Goal: Contribute content: Contribute content

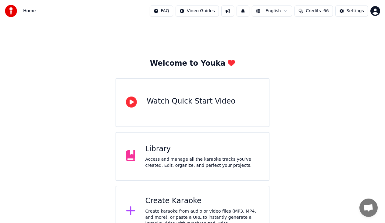
click at [180, 157] on div "Access and manage all the karaoke tracks you’ve created. Edit, organize, and pe…" at bounding box center [202, 162] width 114 height 12
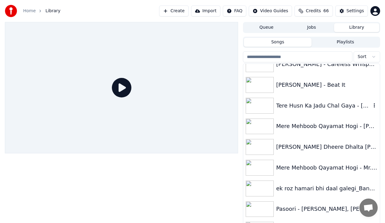
scroll to position [1098, 0]
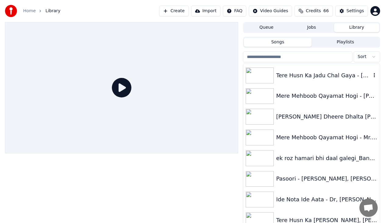
click at [326, 74] on div "Tere Husn Ka Jadu Chal Gaya - [PERSON_NAME], [PERSON_NAME] - Karaoke by [PERSON…" at bounding box center [323, 75] width 95 height 9
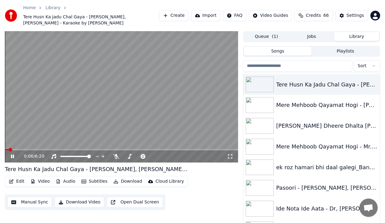
click at [15, 154] on icon at bounding box center [17, 156] width 14 height 5
click at [22, 142] on video at bounding box center [121, 96] width 233 height 131
click at [22, 149] on span at bounding box center [121, 149] width 233 height 1
click at [32, 142] on video at bounding box center [121, 96] width 233 height 131
click at [32, 149] on span at bounding box center [121, 149] width 233 height 1
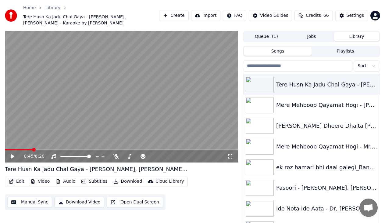
click at [15, 154] on icon at bounding box center [17, 156] width 14 height 5
click at [14, 154] on icon at bounding box center [12, 156] width 3 height 4
click at [18, 177] on button "Edit" at bounding box center [16, 181] width 20 height 9
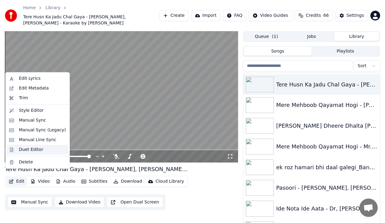
click at [23, 150] on div "Duet Editor" at bounding box center [31, 149] width 24 height 6
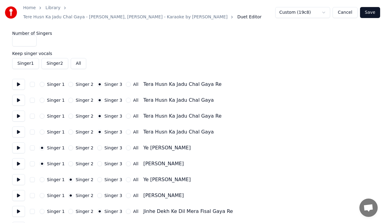
click at [20, 79] on button at bounding box center [18, 84] width 13 height 11
click at [19, 97] on button at bounding box center [18, 100] width 13 height 11
click at [18, 110] on button at bounding box center [18, 115] width 13 height 11
click at [19, 130] on button at bounding box center [18, 131] width 13 height 11
click at [19, 146] on button at bounding box center [18, 147] width 13 height 11
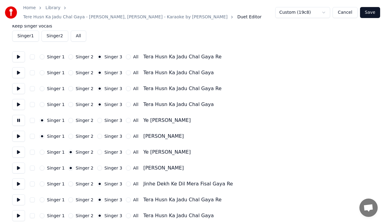
scroll to position [30, 0]
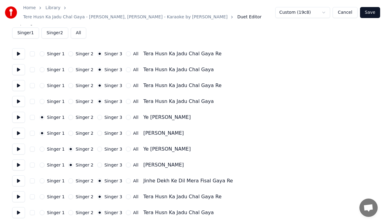
click at [20, 128] on button at bounding box center [18, 132] width 13 height 11
click at [18, 112] on button at bounding box center [18, 117] width 13 height 11
click at [16, 132] on button at bounding box center [18, 132] width 13 height 11
click at [19, 145] on button at bounding box center [18, 148] width 13 height 11
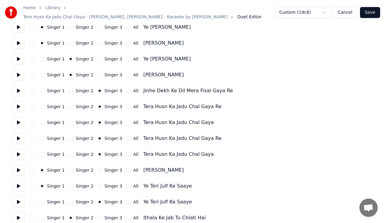
scroll to position [122, 0]
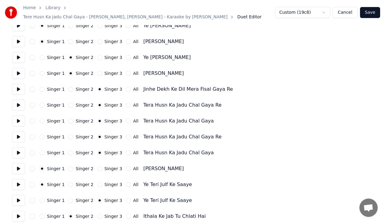
click at [18, 84] on button at bounding box center [18, 89] width 13 height 11
click at [17, 104] on button at bounding box center [18, 104] width 13 height 11
click at [18, 117] on button at bounding box center [18, 120] width 13 height 11
click at [17, 136] on button at bounding box center [18, 136] width 13 height 11
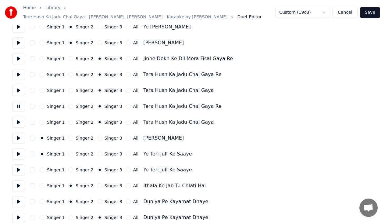
click at [17, 120] on button at bounding box center [18, 121] width 13 height 11
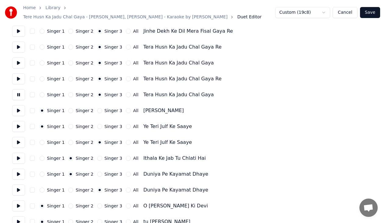
scroll to position [183, 0]
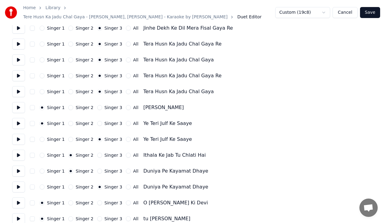
click at [19, 104] on button at bounding box center [18, 107] width 13 height 11
click at [20, 119] on button at bounding box center [18, 123] width 13 height 11
click at [19, 138] on button at bounding box center [18, 139] width 13 height 11
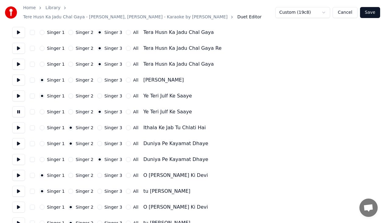
scroll to position [213, 0]
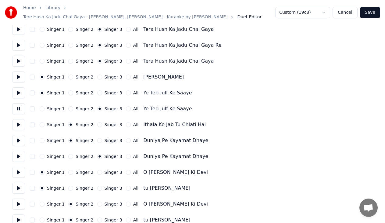
click at [21, 121] on button at bounding box center [18, 124] width 13 height 11
click at [21, 136] on button at bounding box center [18, 140] width 13 height 11
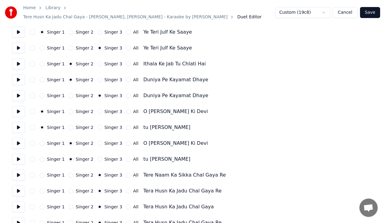
scroll to position [274, 0]
click at [370, 12] on button "Save" at bounding box center [370, 12] width 20 height 11
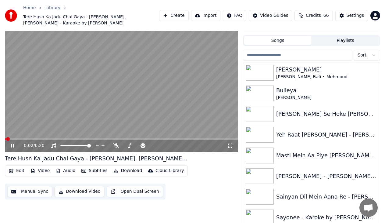
click at [68, 131] on video at bounding box center [121, 85] width 233 height 131
click at [69, 138] on span at bounding box center [121, 138] width 233 height 1
click at [13, 143] on icon at bounding box center [13, 145] width 4 height 4
click at [88, 138] on span at bounding box center [121, 138] width 233 height 1
click at [105, 116] on video at bounding box center [121, 85] width 233 height 131
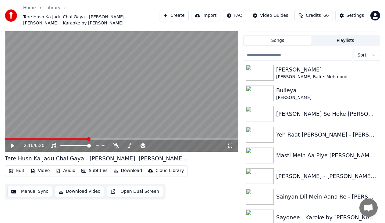
click at [12, 143] on icon at bounding box center [17, 145] width 14 height 5
click at [78, 131] on video at bounding box center [121, 85] width 233 height 131
click at [79, 138] on span at bounding box center [48, 138] width 87 height 1
click at [16, 143] on icon at bounding box center [17, 145] width 14 height 5
click at [14, 143] on icon at bounding box center [17, 145] width 14 height 5
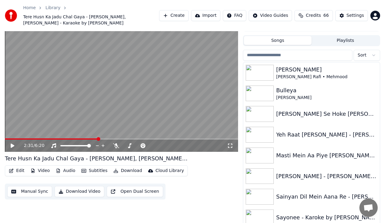
click at [13, 143] on icon at bounding box center [13, 145] width 4 height 4
click at [11, 144] on icon at bounding box center [12, 146] width 3 height 4
click at [15, 166] on button "Edit" at bounding box center [16, 170] width 20 height 9
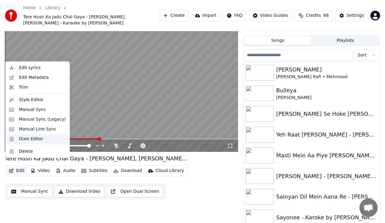
click at [27, 137] on div "Duet Editor" at bounding box center [31, 139] width 24 height 6
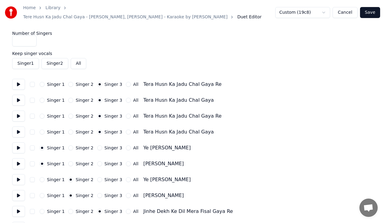
click at [18, 82] on button at bounding box center [18, 84] width 13 height 11
click at [44, 82] on button "Singer 1" at bounding box center [42, 84] width 5 height 5
click at [41, 98] on button "Singer 1" at bounding box center [42, 100] width 5 height 5
click at [20, 112] on button at bounding box center [18, 115] width 13 height 11
click at [41, 113] on button "Singer 1" at bounding box center [42, 115] width 5 height 5
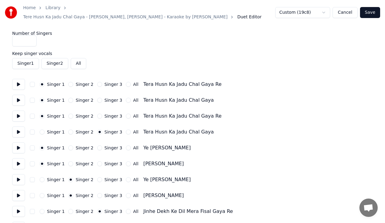
click at [19, 128] on button at bounding box center [18, 131] width 13 height 11
click at [41, 129] on button "Singer 1" at bounding box center [42, 131] width 5 height 5
click at [34, 130] on button "button" at bounding box center [32, 131] width 5 height 5
click at [33, 130] on button "button" at bounding box center [32, 131] width 5 height 5
click at [20, 145] on button at bounding box center [18, 147] width 13 height 11
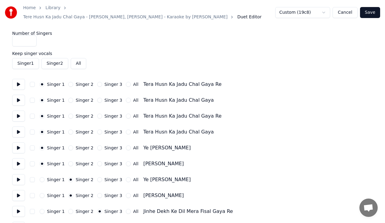
click at [19, 158] on button at bounding box center [18, 163] width 13 height 11
click at [19, 178] on button at bounding box center [18, 179] width 13 height 11
click at [18, 194] on button at bounding box center [18, 195] width 13 height 11
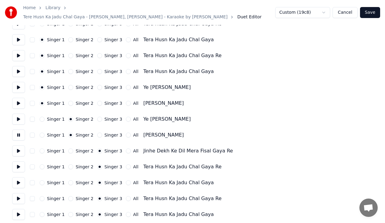
scroll to position [61, 0]
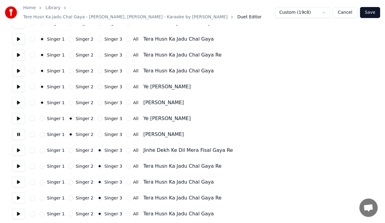
click at [20, 146] on button at bounding box center [18, 150] width 13 height 11
click at [42, 148] on button "Singer 1" at bounding box center [42, 150] width 5 height 5
click at [16, 166] on button at bounding box center [18, 165] width 13 height 11
click at [19, 182] on button at bounding box center [18, 181] width 13 height 11
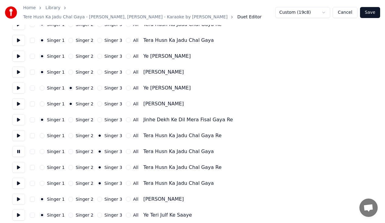
click at [21, 167] on button at bounding box center [18, 167] width 13 height 11
click at [20, 180] on button at bounding box center [18, 182] width 13 height 11
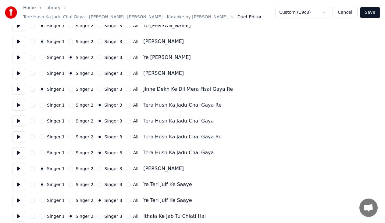
click at [19, 168] on button at bounding box center [18, 168] width 13 height 11
click at [18, 182] on button at bounding box center [18, 184] width 13 height 11
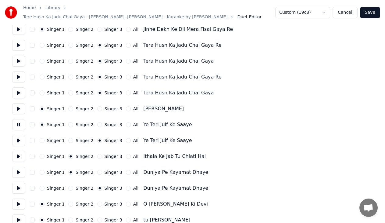
scroll to position [183, 0]
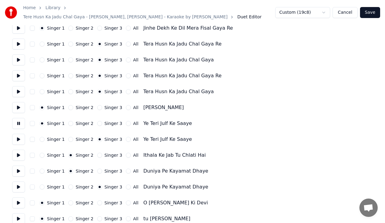
click at [20, 136] on button at bounding box center [18, 139] width 13 height 11
click at [20, 151] on button at bounding box center [18, 154] width 13 height 11
click at [15, 170] on button at bounding box center [18, 170] width 13 height 11
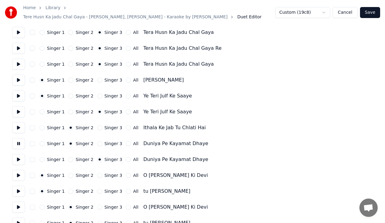
scroll to position [213, 0]
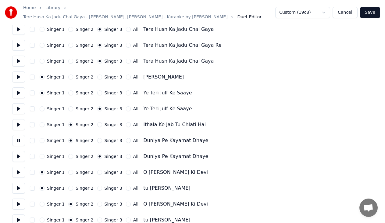
click at [18, 152] on button at bounding box center [18, 156] width 13 height 11
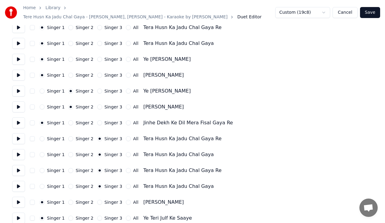
scroll to position [91, 0]
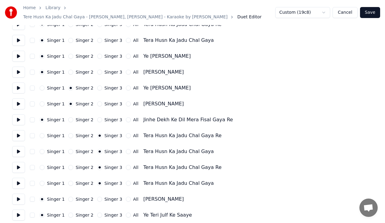
click at [21, 117] on button at bounding box center [18, 119] width 13 height 11
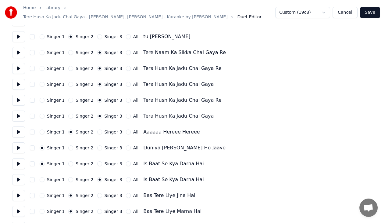
scroll to position [366, 0]
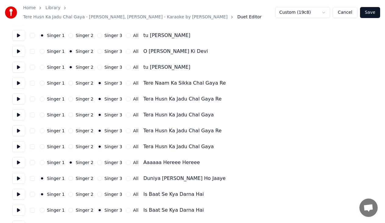
click at [42, 80] on button "Singer 1" at bounding box center [42, 82] width 5 height 5
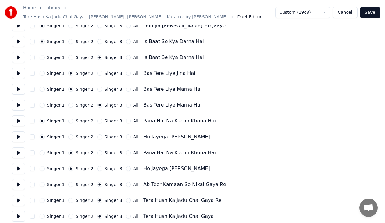
scroll to position [488, 0]
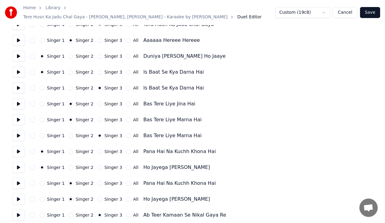
click at [20, 177] on button at bounding box center [18, 182] width 13 height 11
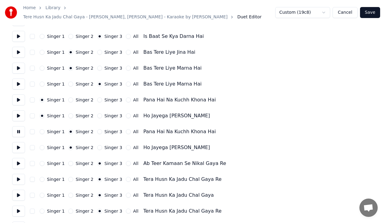
scroll to position [549, 0]
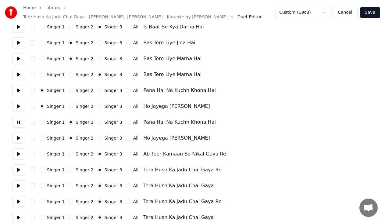
click at [21, 132] on button at bounding box center [18, 137] width 13 height 11
click at [18, 148] on button at bounding box center [18, 153] width 13 height 11
click at [43, 151] on button "Singer 1" at bounding box center [42, 153] width 5 height 5
click at [22, 167] on button at bounding box center [18, 169] width 13 height 11
click at [22, 180] on button at bounding box center [18, 185] width 13 height 11
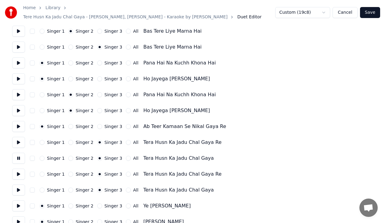
scroll to position [579, 0]
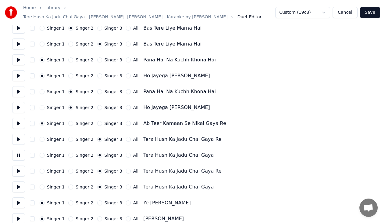
click at [15, 170] on button at bounding box center [18, 170] width 13 height 11
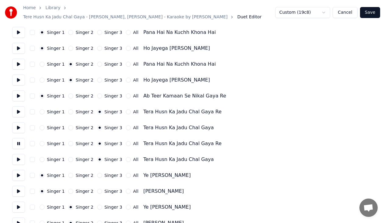
scroll to position [610, 0]
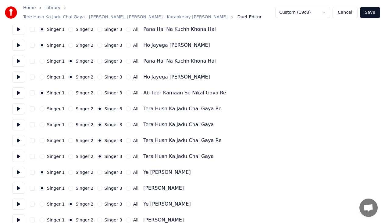
click at [20, 154] on button at bounding box center [18, 156] width 13 height 11
click at [19, 169] on button at bounding box center [18, 171] width 13 height 11
click at [18, 185] on button at bounding box center [18, 187] width 13 height 11
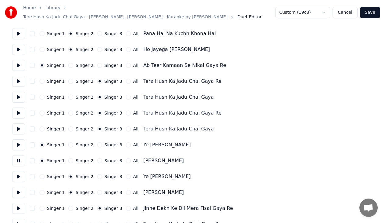
scroll to position [640, 0]
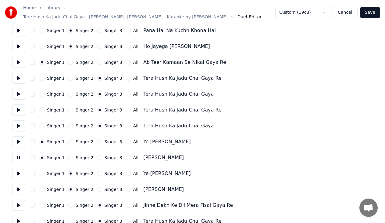
click at [17, 169] on button at bounding box center [18, 173] width 13 height 11
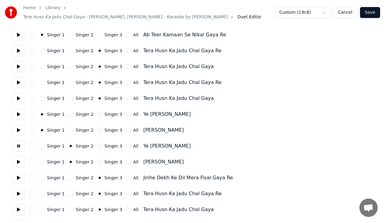
scroll to position [671, 0]
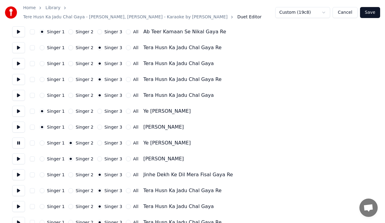
click at [20, 155] on button at bounding box center [18, 158] width 13 height 11
click at [20, 169] on button at bounding box center [18, 174] width 13 height 11
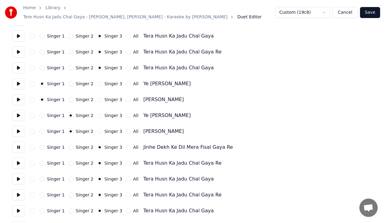
scroll to position [701, 0]
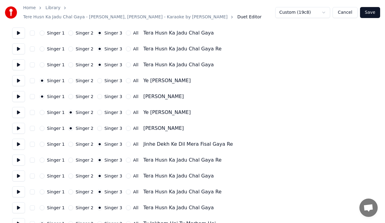
click at [43, 142] on button "Singer 1" at bounding box center [42, 143] width 5 height 5
click at [18, 159] on button at bounding box center [18, 159] width 13 height 11
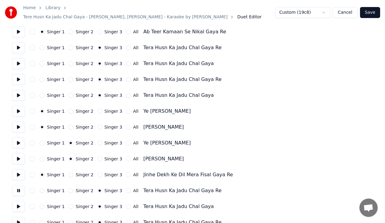
scroll to position [640, 0]
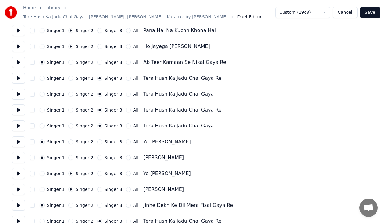
click at [20, 123] on button at bounding box center [18, 125] width 13 height 11
click at [21, 107] on button at bounding box center [18, 109] width 13 height 11
click at [17, 91] on button at bounding box center [18, 93] width 13 height 11
click at [18, 78] on button at bounding box center [18, 78] width 13 height 11
